Goal: Transaction & Acquisition: Purchase product/service

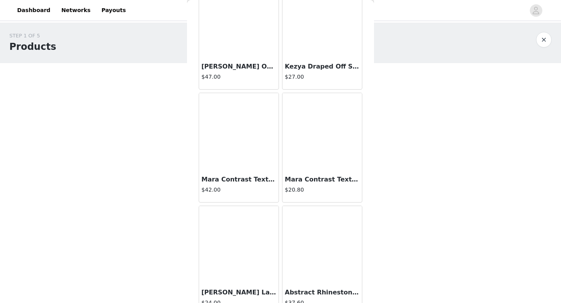
scroll to position [17838, 0]
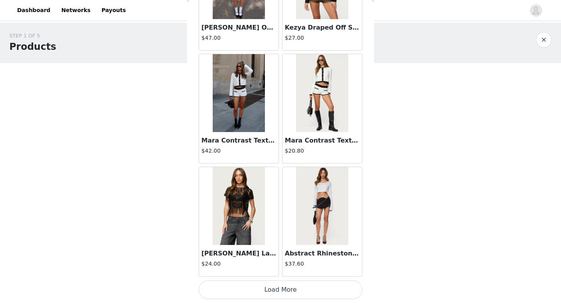
click at [264, 290] on button "Load More" at bounding box center [281, 290] width 164 height 19
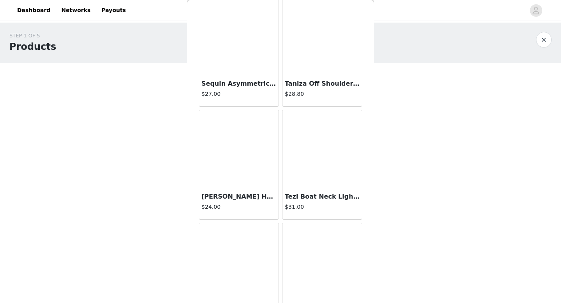
scroll to position [18968, 0]
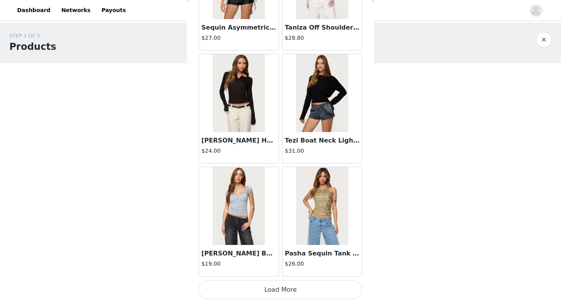
click at [300, 287] on button "Load More" at bounding box center [281, 290] width 164 height 19
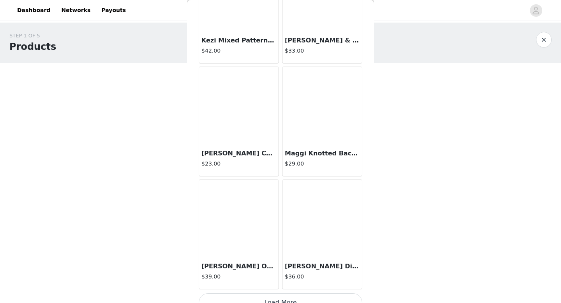
scroll to position [20098, 0]
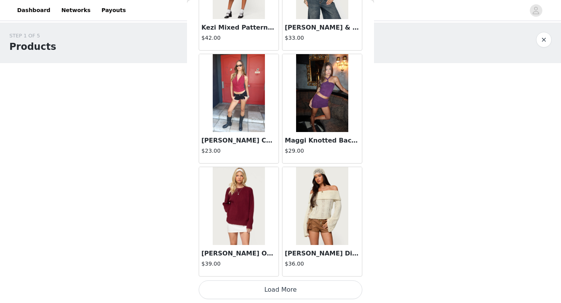
click at [228, 288] on button "Load More" at bounding box center [281, 290] width 164 height 19
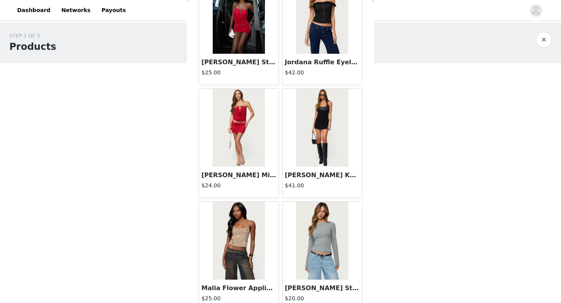
scroll to position [21227, 0]
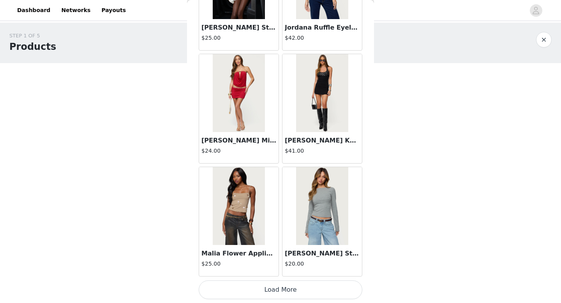
click at [263, 291] on button "Load More" at bounding box center [281, 290] width 164 height 19
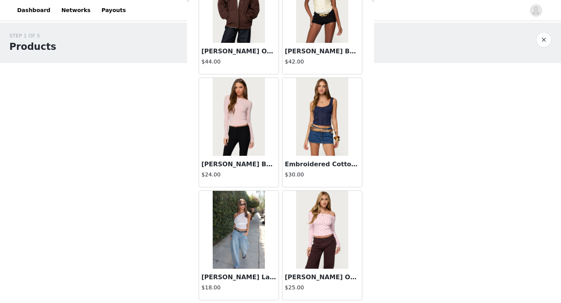
scroll to position [22357, 0]
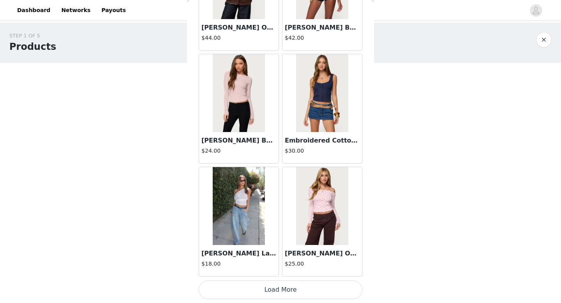
click at [240, 287] on button "Load More" at bounding box center [281, 290] width 164 height 19
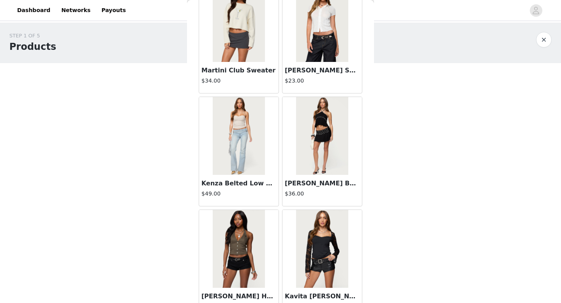
scroll to position [23478, 0]
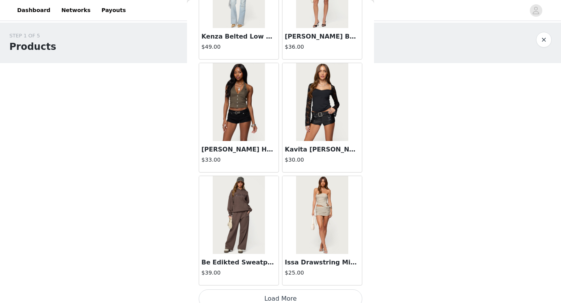
click at [233, 298] on button "Load More" at bounding box center [281, 298] width 164 height 19
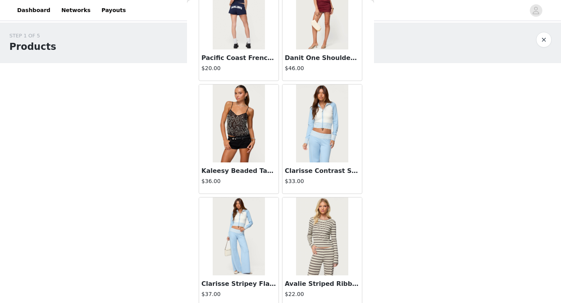
scroll to position [24617, 0]
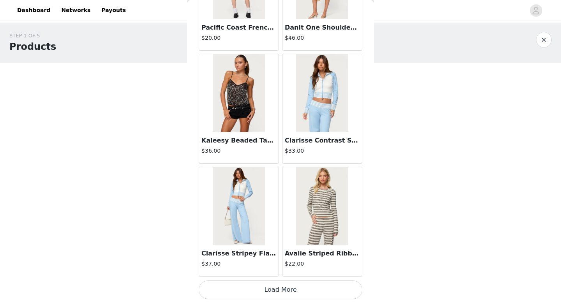
click at [254, 291] on button "Load More" at bounding box center [281, 290] width 164 height 19
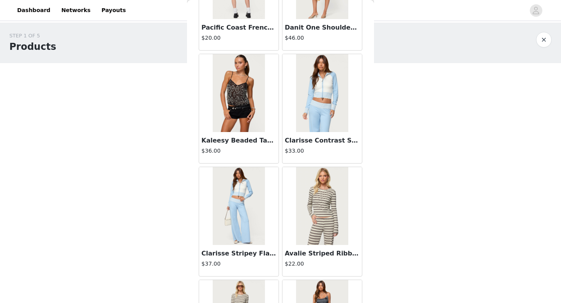
click at [161, 74] on div "STEP 1 OF 5 Products Choose as many products as you'd like, up to $300.00. 0 Se…" at bounding box center [280, 92] width 561 height 138
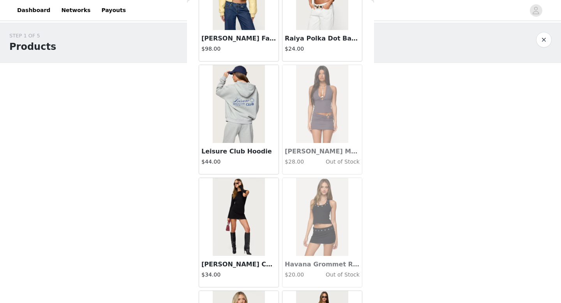
scroll to position [25747, 0]
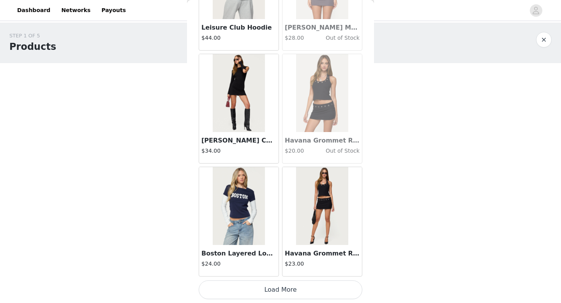
click at [270, 290] on button "Load More" at bounding box center [281, 290] width 164 height 19
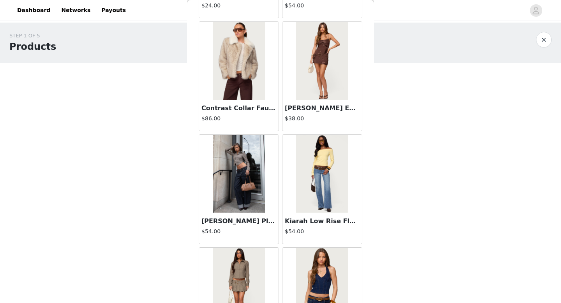
scroll to position [26739, 0]
